Goal: Task Accomplishment & Management: Manage account settings

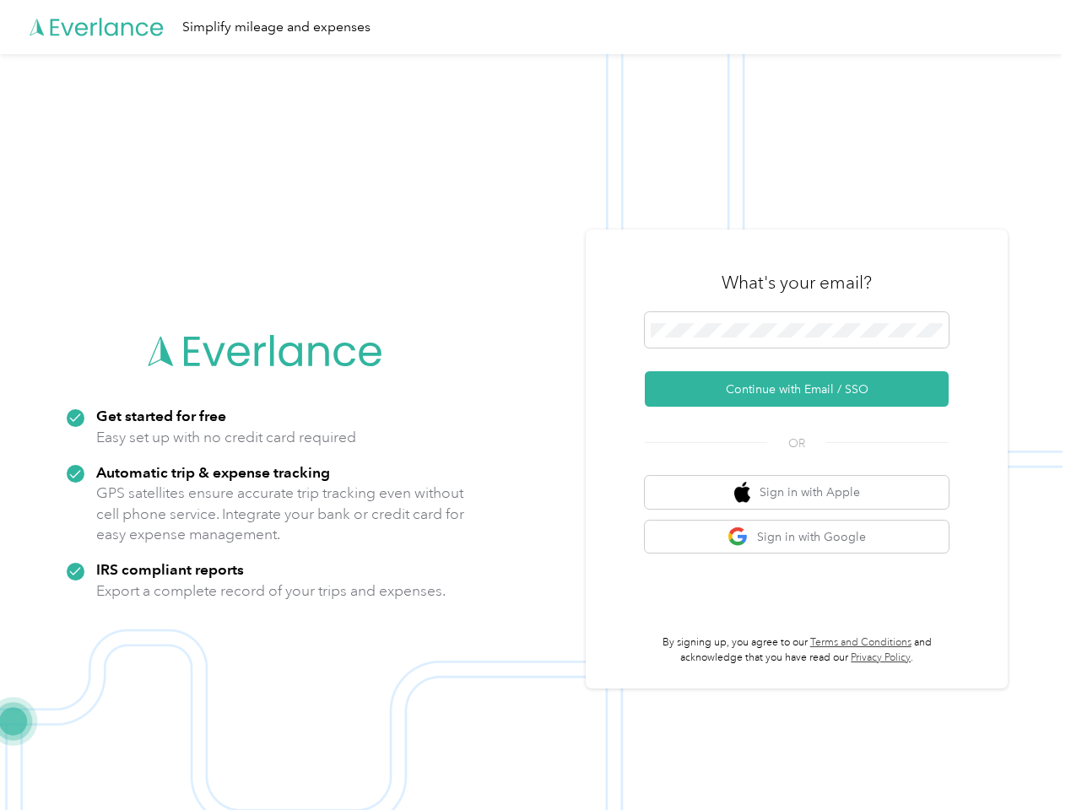
click at [535, 405] on img at bounding box center [531, 459] width 1063 height 810
click at [535, 27] on div "Simplify mileage and expenses" at bounding box center [531, 27] width 1063 height 54
click at [804, 389] on button "Continue with Email / SSO" at bounding box center [797, 388] width 304 height 35
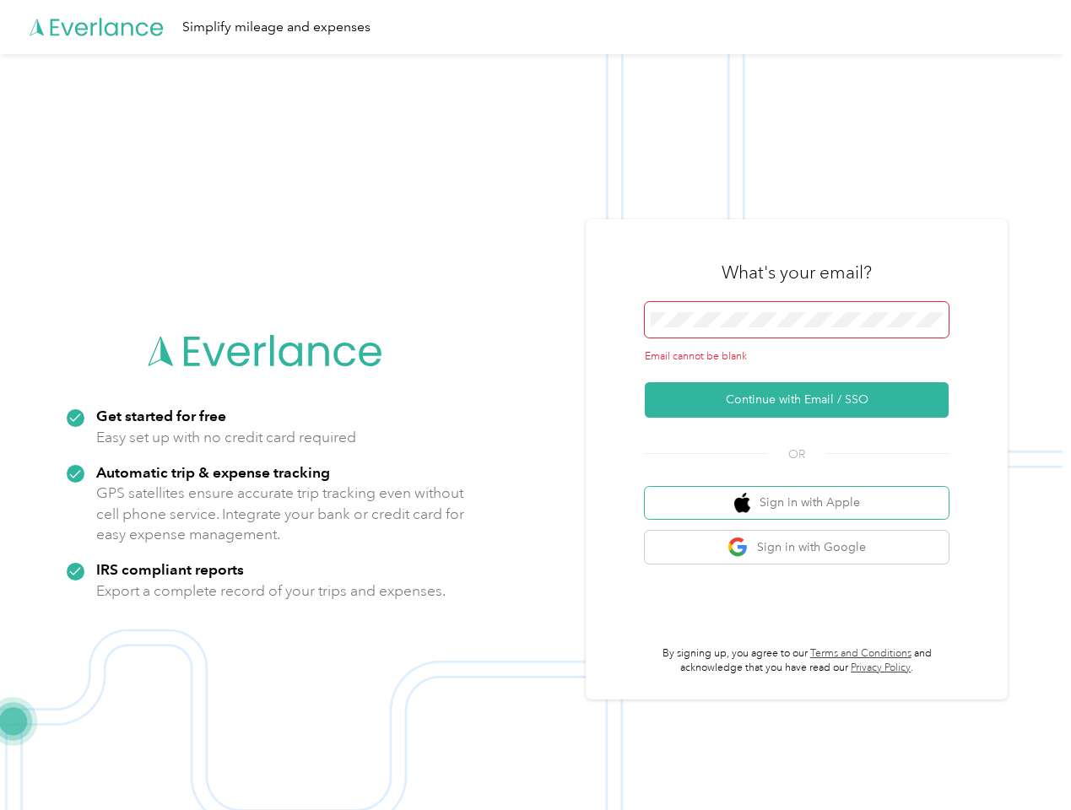
click at [804, 492] on button "Sign in with Apple" at bounding box center [797, 503] width 304 height 33
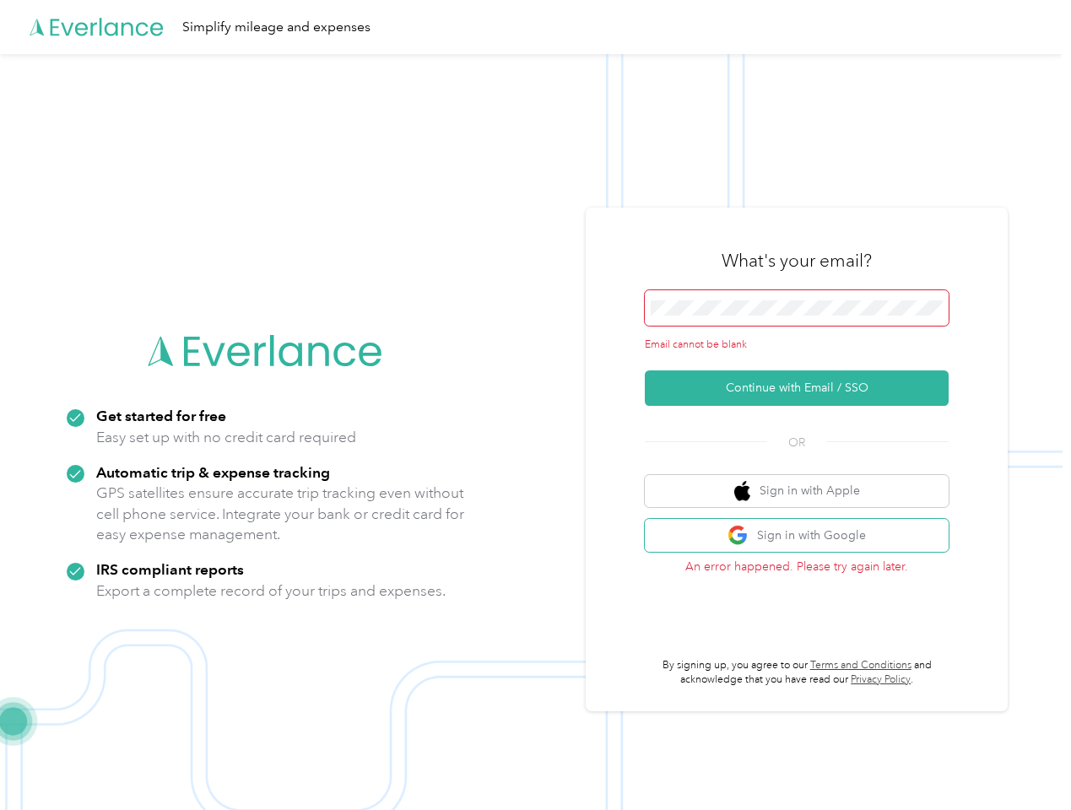
click at [804, 537] on button "Sign in with Google" at bounding box center [797, 535] width 304 height 33
